Goal: Task Accomplishment & Management: Manage account settings

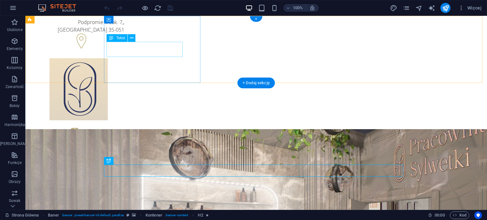
click at [124, 34] on div "Podpromie 6/Lok. 7, , [GEOGRAPHIC_DATA] 35-051" at bounding box center [78, 25] width 91 height 15
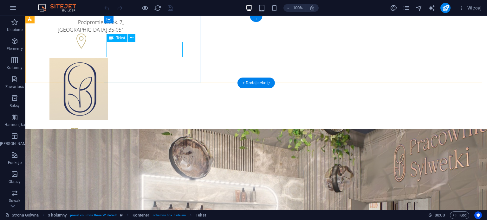
click at [124, 34] on div "Podpromie 6/Lok. 7, , [GEOGRAPHIC_DATA] 35-051" at bounding box center [78, 25] width 91 height 15
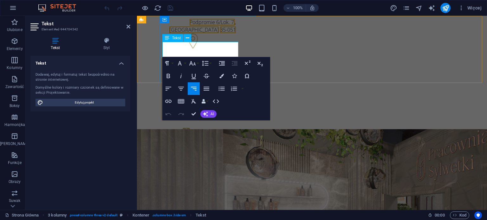
click at [229, 26] on span "Podpromie 6/Lok. 7," at bounding box center [212, 22] width 45 height 7
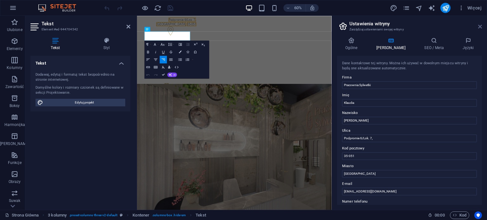
click at [480, 26] on icon at bounding box center [480, 26] width 4 height 5
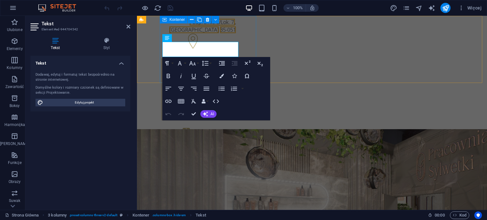
click at [211, 30] on div "Podpromie 6/Lok. 7, , [GEOGRAPHIC_DATA] 35-051" at bounding box center [190, 34] width 96 height 37
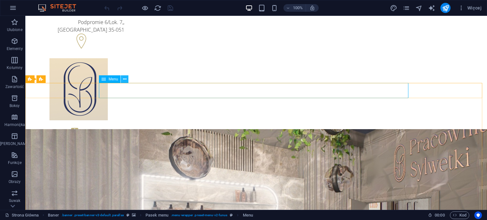
click at [126, 78] on icon at bounding box center [124, 79] width 3 height 7
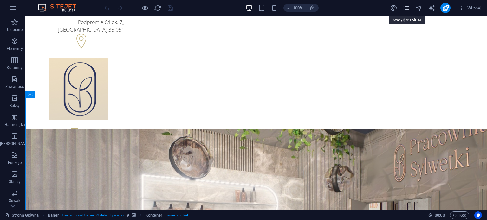
click at [409, 6] on icon "pages" at bounding box center [406, 7] width 7 height 7
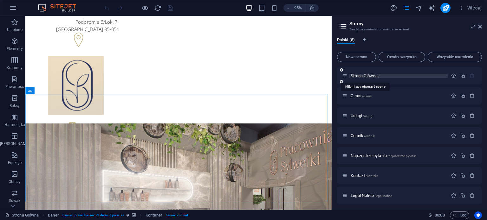
click at [360, 74] on span "Strona Główna /" at bounding box center [365, 76] width 29 height 5
click at [453, 76] on icon "button" at bounding box center [453, 75] width 5 height 5
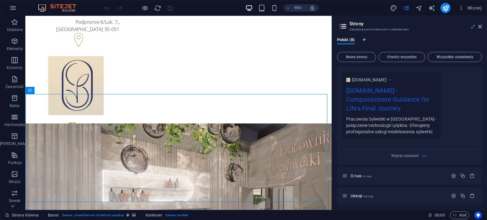
scroll to position [190, 0]
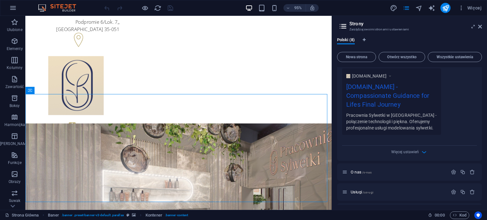
click at [411, 157] on div "Nazwa Strona Główna ​ Slug URL-a / ​ Tytuł SEO AI ​ 649 / 580 piks. Opis SEO AI…" at bounding box center [409, 27] width 145 height 267
click at [413, 152] on span "Więcej ustawień" at bounding box center [405, 152] width 28 height 4
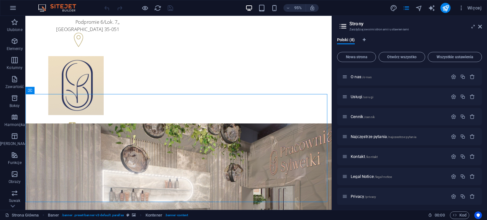
scroll to position [385, 0]
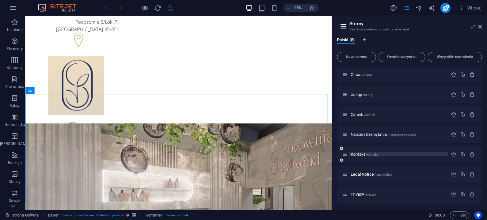
click at [371, 153] on span "/kontakt" at bounding box center [372, 154] width 12 height 3
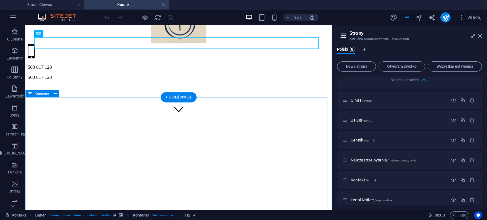
scroll to position [222, 0]
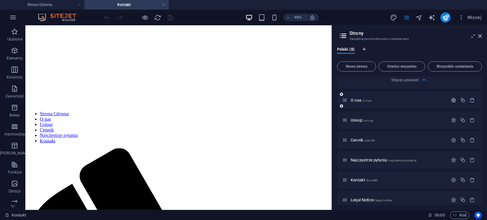
click at [456, 100] on button "button" at bounding box center [453, 100] width 9 height 5
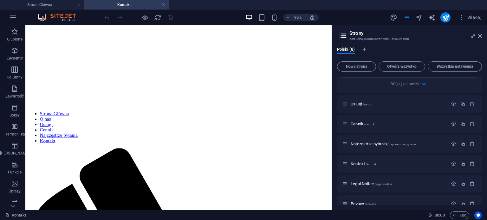
scroll to position [631, 0]
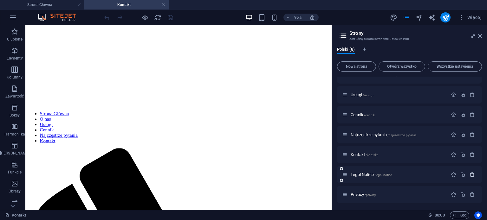
click at [472, 173] on icon "button" at bounding box center [472, 174] width 5 height 5
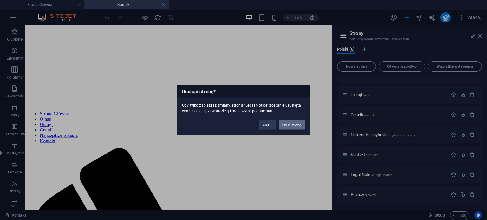
click at [298, 124] on button "Usuń stronę" at bounding box center [292, 125] width 26 height 10
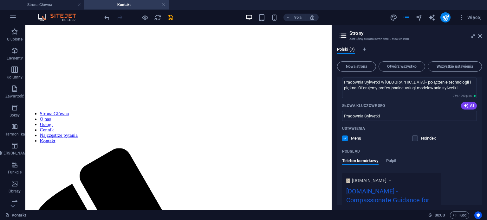
scroll to position [0, 0]
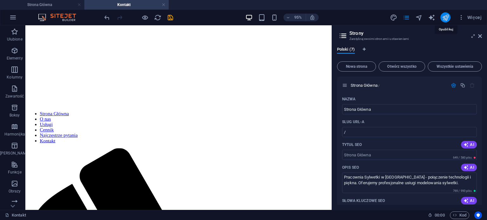
click at [448, 16] on icon "publish" at bounding box center [445, 17] width 7 height 7
checkbox input "false"
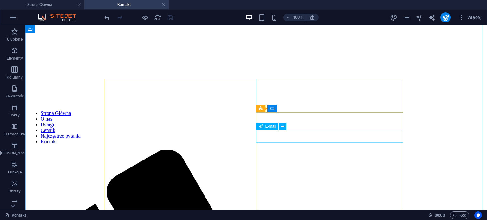
scroll to position [148, 0]
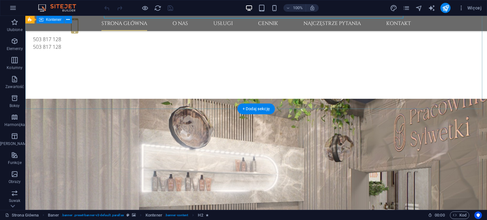
scroll to position [32, 0]
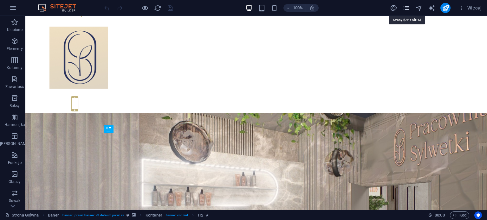
click at [408, 7] on icon "pages" at bounding box center [406, 7] width 7 height 7
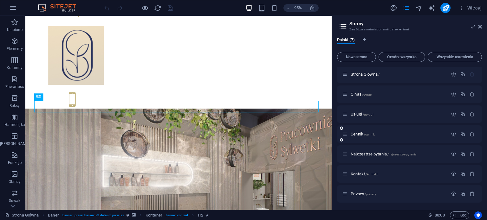
scroll to position [0, 0]
click at [452, 78] on icon "button" at bounding box center [453, 75] width 5 height 5
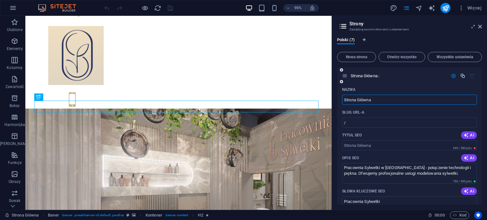
click at [458, 76] on button "button" at bounding box center [462, 75] width 9 height 5
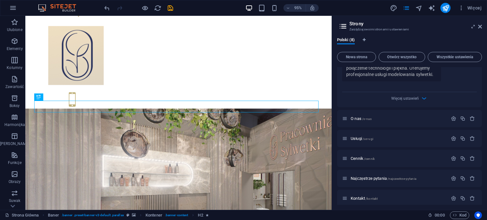
scroll to position [538, 0]
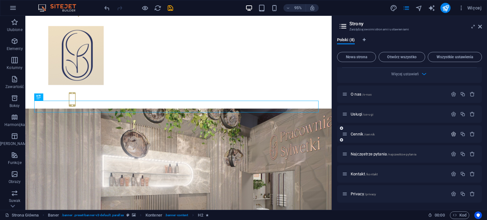
click at [453, 132] on icon "button" at bounding box center [453, 134] width 5 height 5
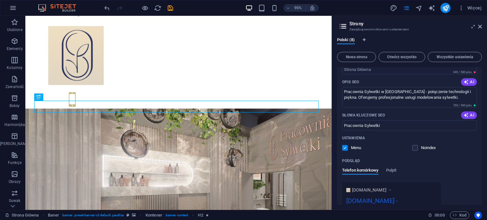
scroll to position [95, 0]
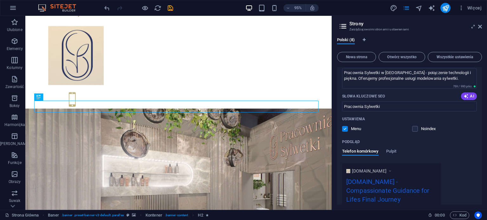
click at [420, 109] on input "Pracownia Sylwetki" at bounding box center [409, 107] width 135 height 10
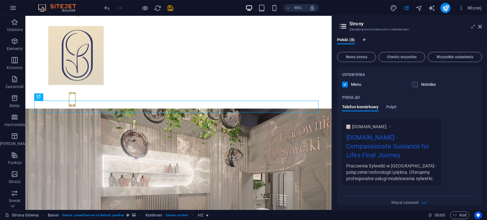
scroll to position [159, 0]
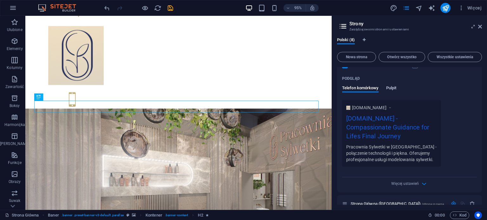
click at [394, 87] on span "Pulpit" at bounding box center [391, 88] width 10 height 9
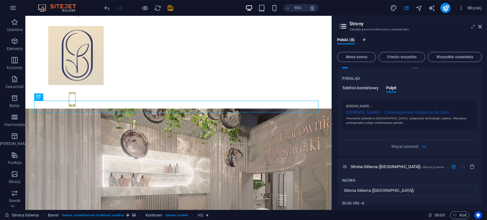
click at [366, 87] on span "Telefon komórkowy" at bounding box center [360, 88] width 36 height 9
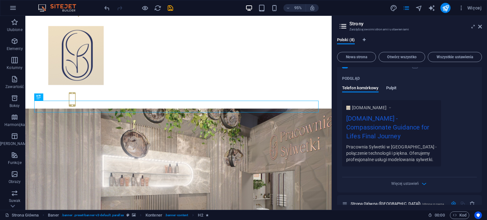
click at [387, 88] on span "Pulpit" at bounding box center [391, 88] width 10 height 9
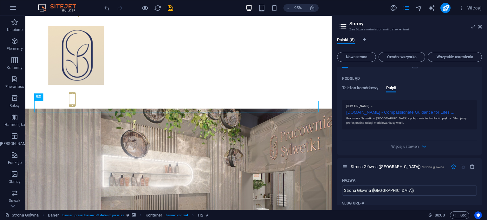
click at [398, 127] on div "www.example.com pracownia-sylwetki.pl - Compassionate Guidance for Lifes ... Pr…" at bounding box center [409, 114] width 135 height 29
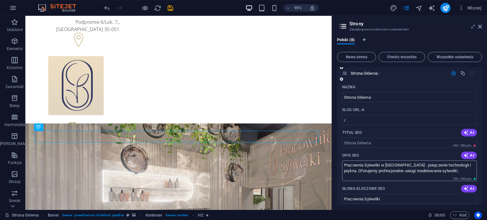
scroll to position [0, 0]
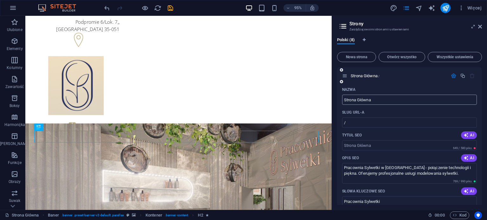
click at [381, 99] on input "Strona Główna" at bounding box center [409, 100] width 135 height 10
click at [365, 120] on input "/" at bounding box center [409, 123] width 135 height 10
paste input "text"
type input "/"
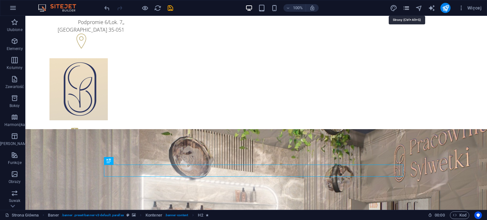
click at [410, 5] on icon "pages" at bounding box center [406, 7] width 7 height 7
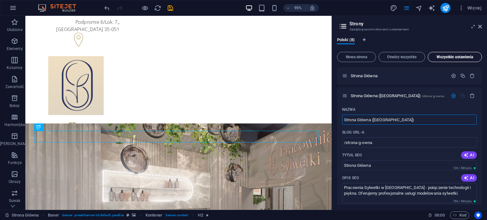
click at [456, 54] on button "Wszystkie ustawienia" at bounding box center [455, 57] width 54 height 10
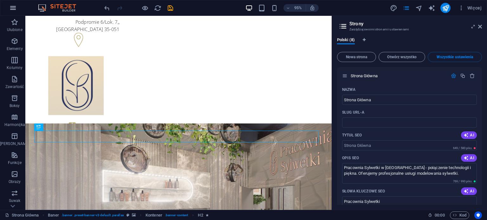
click at [12, 5] on icon "button" at bounding box center [13, 8] width 8 height 8
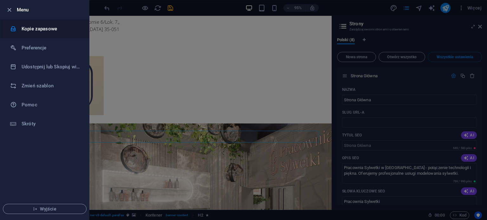
click at [41, 27] on h6 "Kopie zapasowe" at bounding box center [51, 29] width 59 height 8
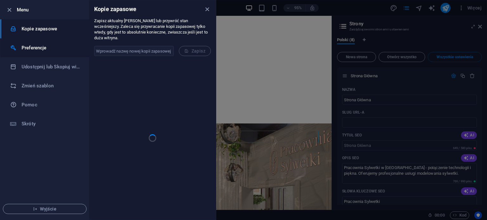
click at [40, 43] on li "Preferencje" at bounding box center [44, 47] width 89 height 19
select select "pl"
select select "dark"
select select "all"
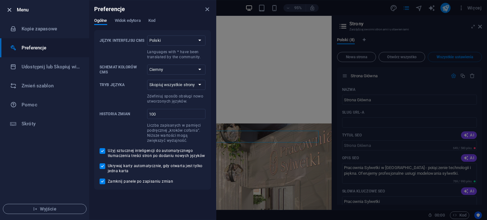
click at [7, 9] on icon "button" at bounding box center [9, 9] width 7 height 7
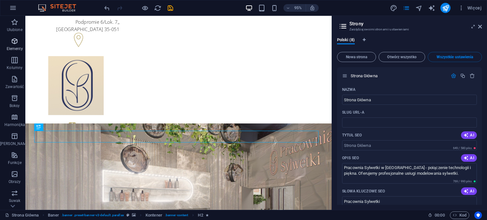
click at [14, 42] on icon "button" at bounding box center [15, 41] width 8 height 8
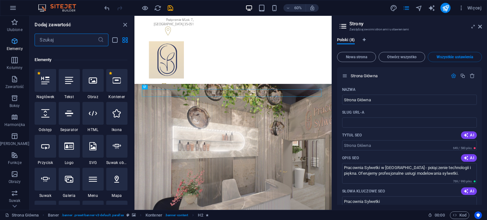
scroll to position [67, 0]
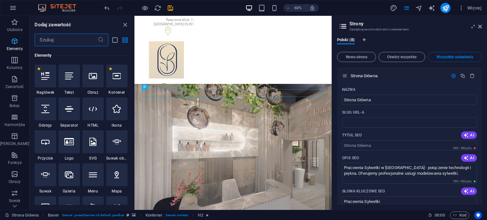
click at [14, 43] on icon "button" at bounding box center [15, 41] width 8 height 8
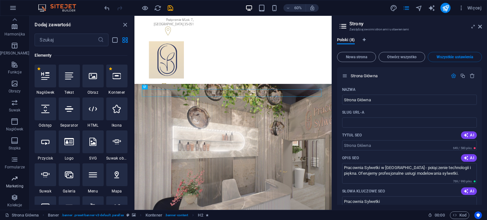
click at [14, 181] on icon "button" at bounding box center [15, 179] width 8 height 8
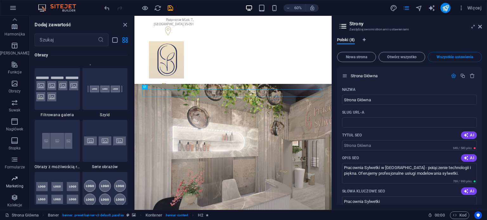
scroll to position [5167, 0]
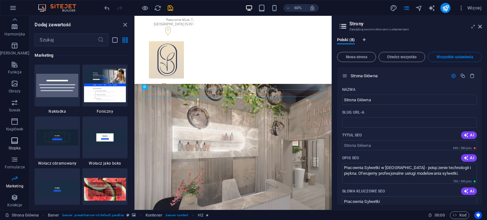
click at [15, 147] on p "Stopka" at bounding box center [15, 148] width 12 height 5
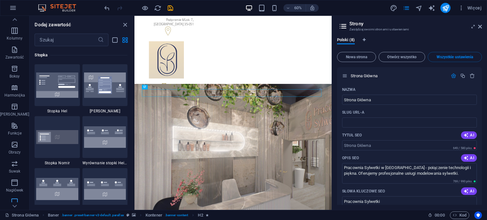
scroll to position [27, 0]
click at [14, 127] on icon "button" at bounding box center [15, 128] width 8 height 8
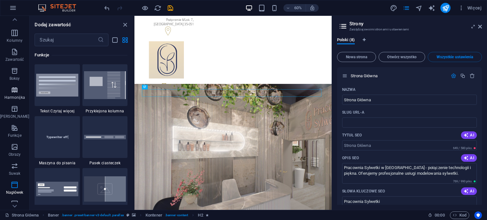
click at [15, 94] on span "Harmonijka" at bounding box center [14, 93] width 29 height 15
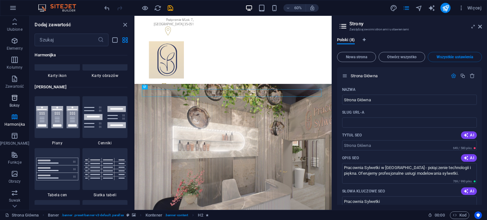
scroll to position [0, 0]
click at [125, 24] on icon "close panel" at bounding box center [125, 24] width 7 height 7
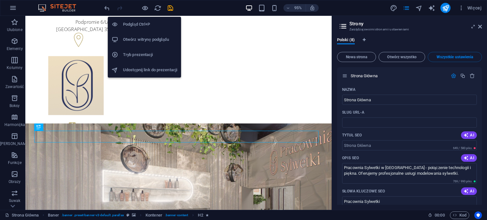
click at [148, 69] on h6 "Udostępnij link do prezentacji" at bounding box center [150, 70] width 54 height 8
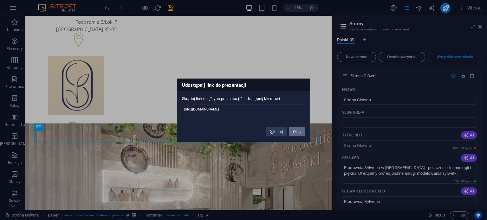
click at [291, 129] on button "Okay" at bounding box center [297, 132] width 16 height 10
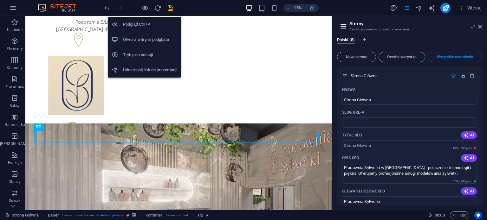
click at [147, 19] on li "Podgląd Ctrl+P" at bounding box center [144, 24] width 73 height 15
